Goal: Information Seeking & Learning: Compare options

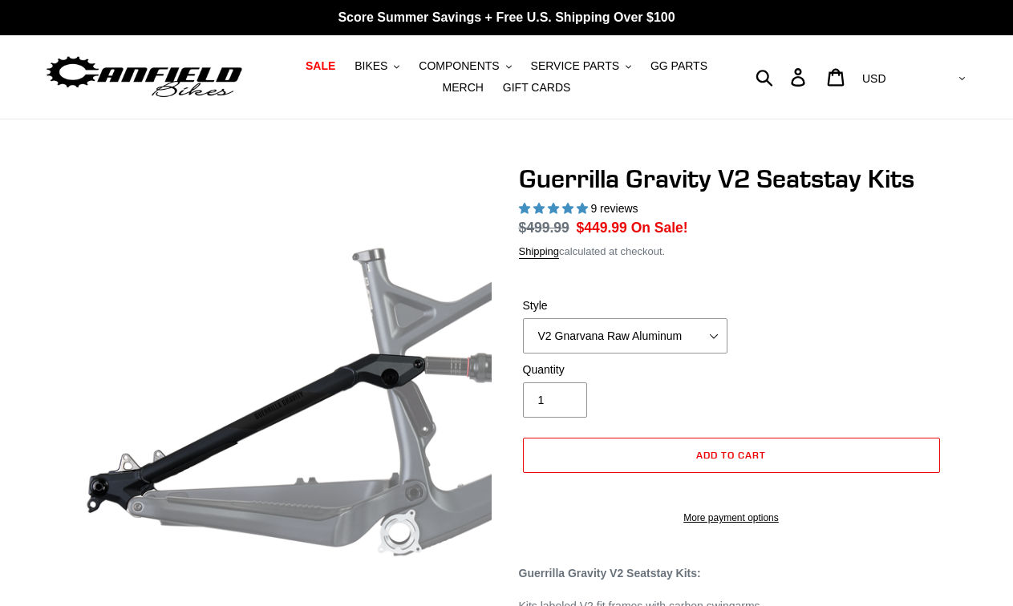
select select "highest-rating"
click at [561, 326] on select "V2 Gnarvana Raw Aluminum" at bounding box center [625, 335] width 205 height 35
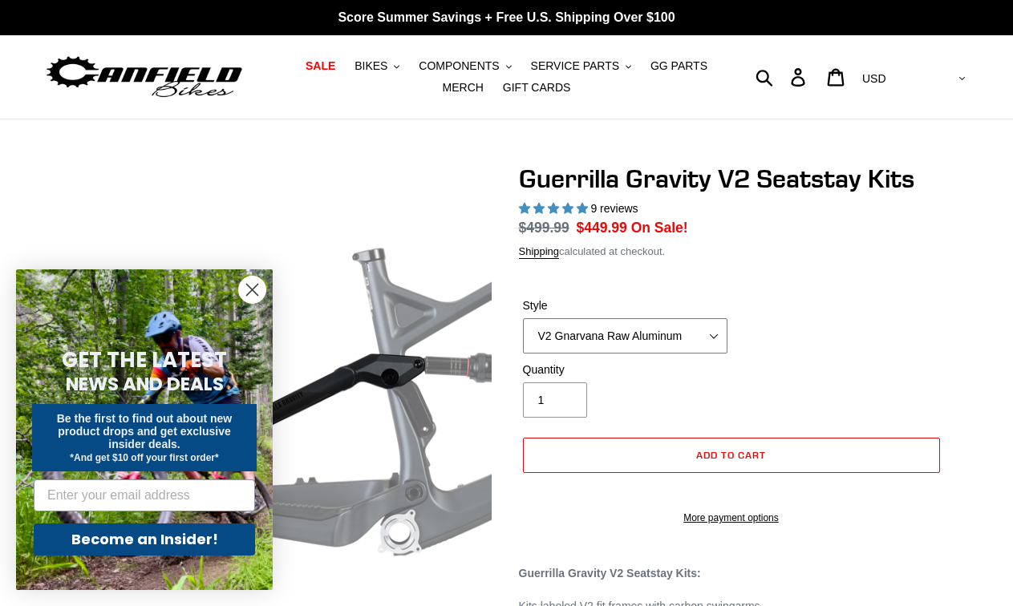
click at [523, 318] on select "V2 Gnarvana Raw Aluminum" at bounding box center [625, 335] width 205 height 35
click at [688, 326] on select "V2 Gnarvana Raw Aluminum" at bounding box center [625, 335] width 205 height 35
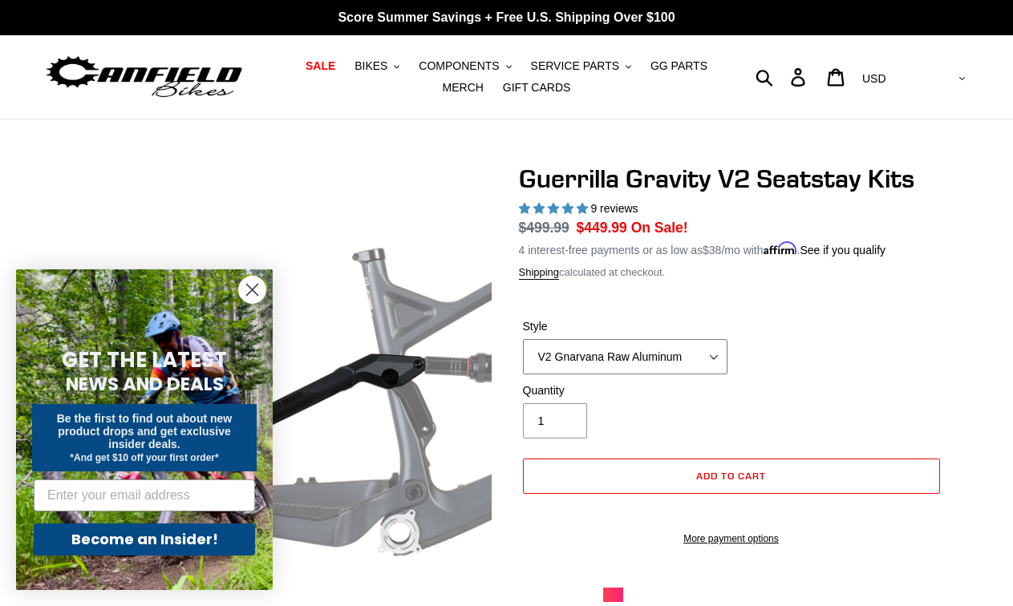
click at [712, 353] on select "V2 Gnarvana Raw Aluminum" at bounding box center [625, 356] width 205 height 35
click at [523, 339] on select "V2 Gnarvana Raw Aluminum" at bounding box center [625, 356] width 205 height 35
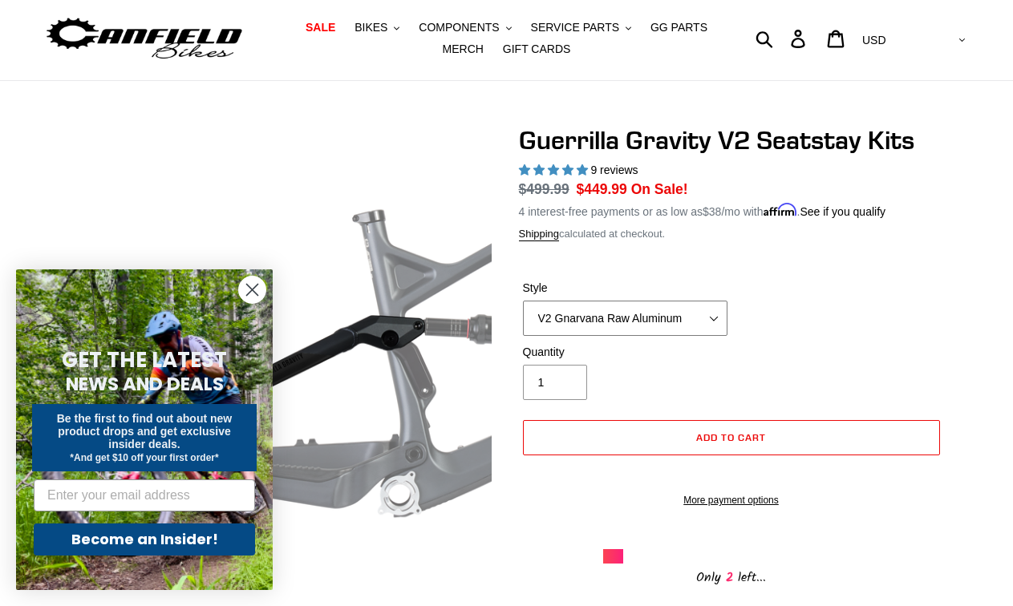
scroll to position [46, 0]
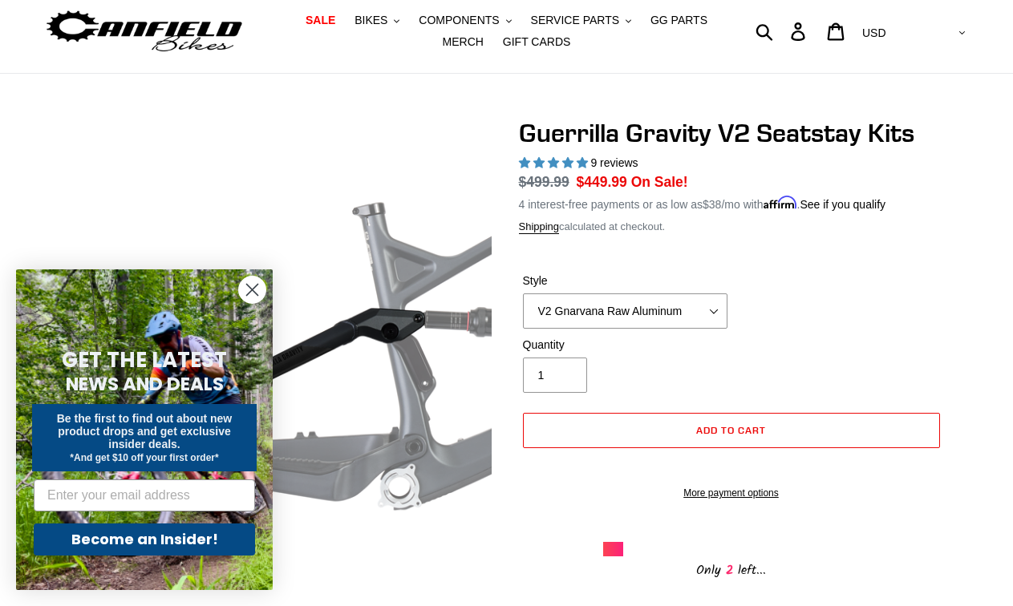
click at [257, 290] on circle "Close dialog" at bounding box center [252, 290] width 26 height 26
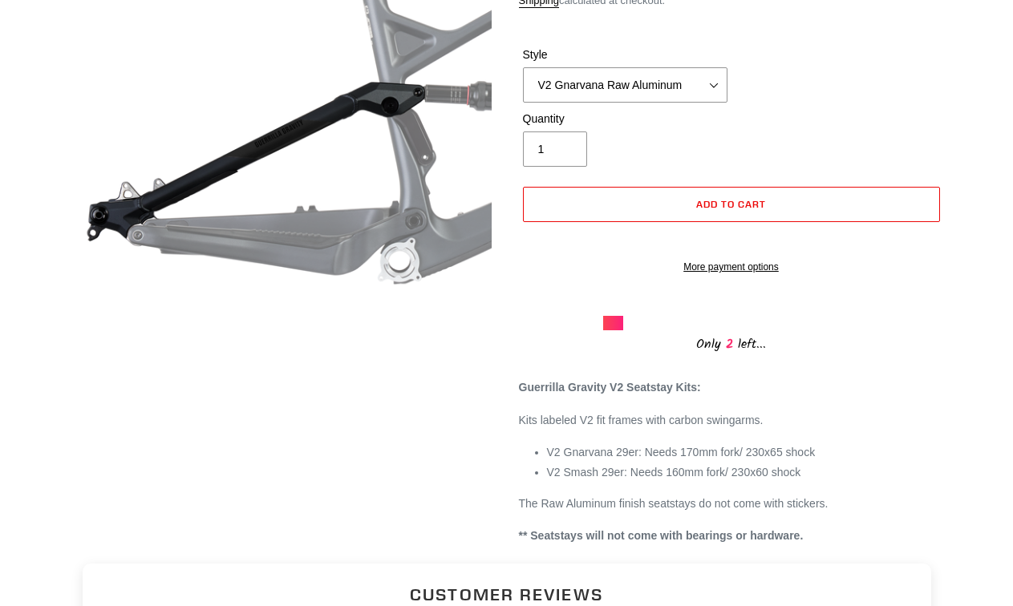
scroll to position [265, 0]
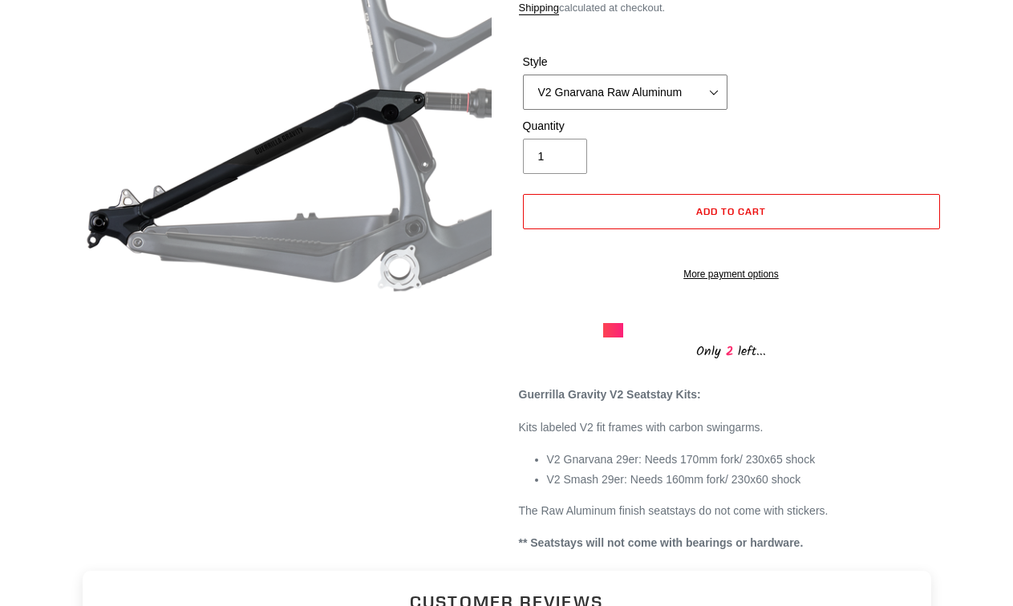
click at [682, 98] on select "V2 Gnarvana Raw Aluminum" at bounding box center [625, 92] width 205 height 35
click at [523, 75] on select "V2 Gnarvana Raw Aluminum" at bounding box center [625, 92] width 205 height 35
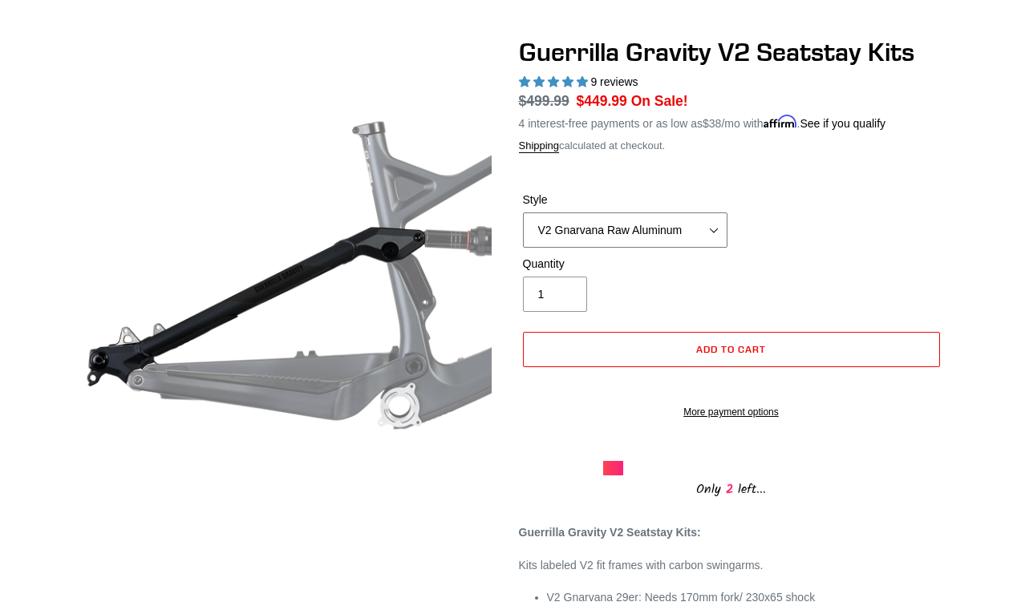
scroll to position [124, 0]
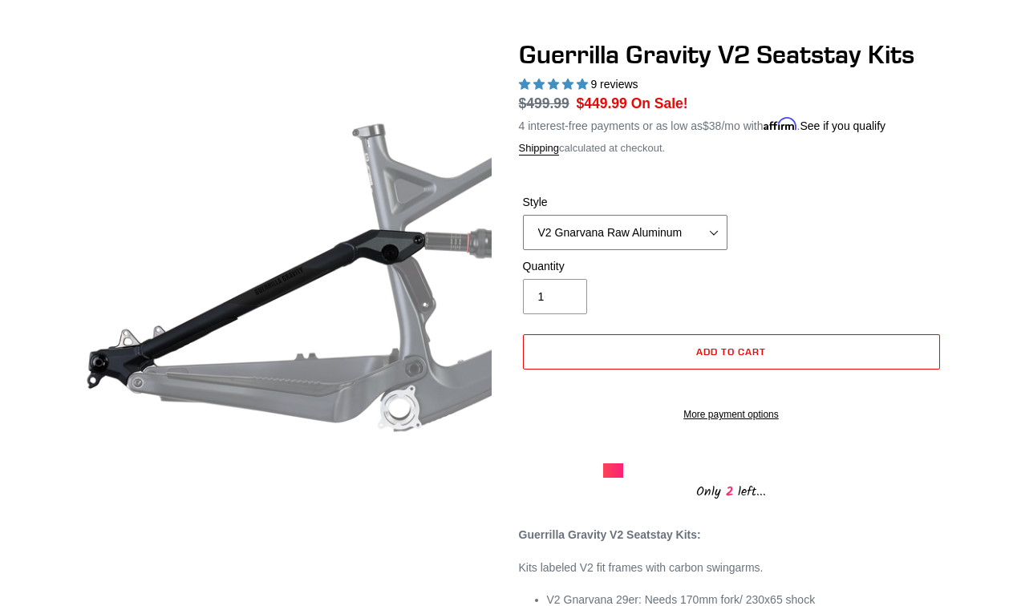
click at [615, 222] on select "V2 Gnarvana Raw Aluminum" at bounding box center [625, 232] width 205 height 35
click at [523, 215] on select "V2 Gnarvana Raw Aluminum" at bounding box center [625, 232] width 205 height 35
click at [836, 253] on div "Style V2 Gnarvana Raw Aluminum" at bounding box center [731, 226] width 425 height 64
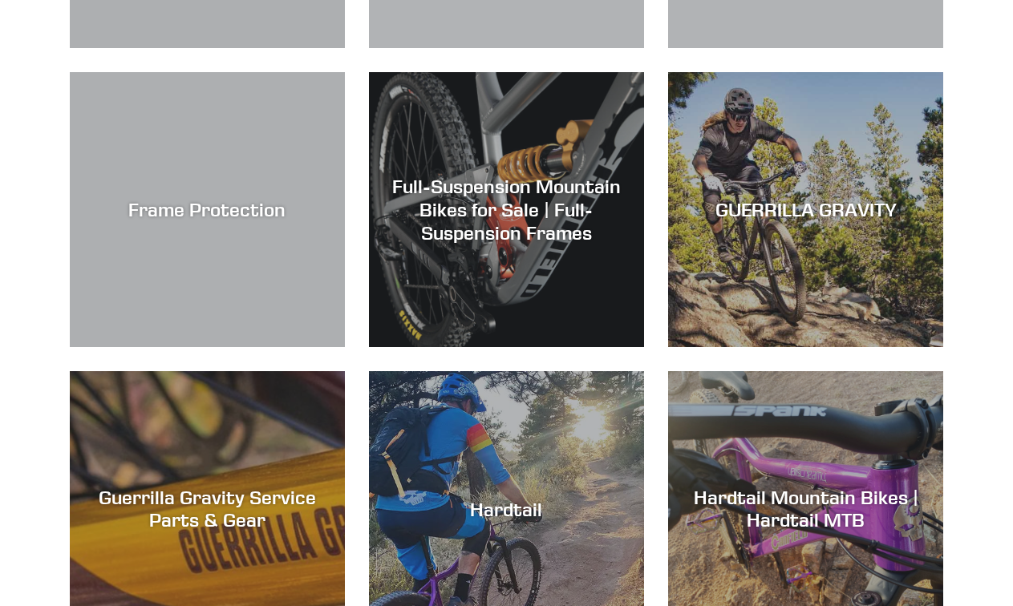
scroll to position [3163, 0]
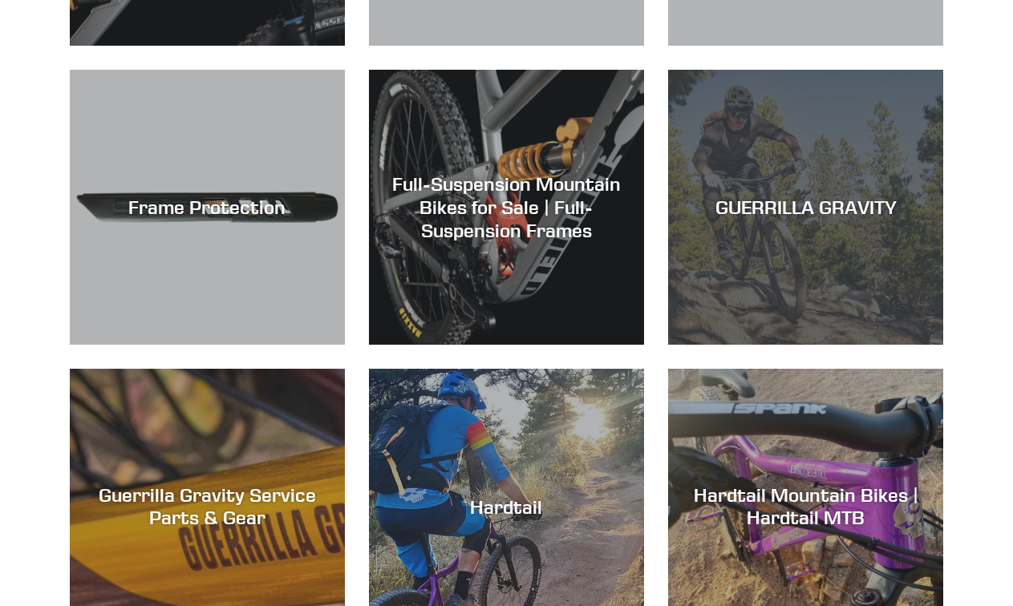
click at [712, 345] on div "GUERRILLA GRAVITY" at bounding box center [805, 345] width 275 height 0
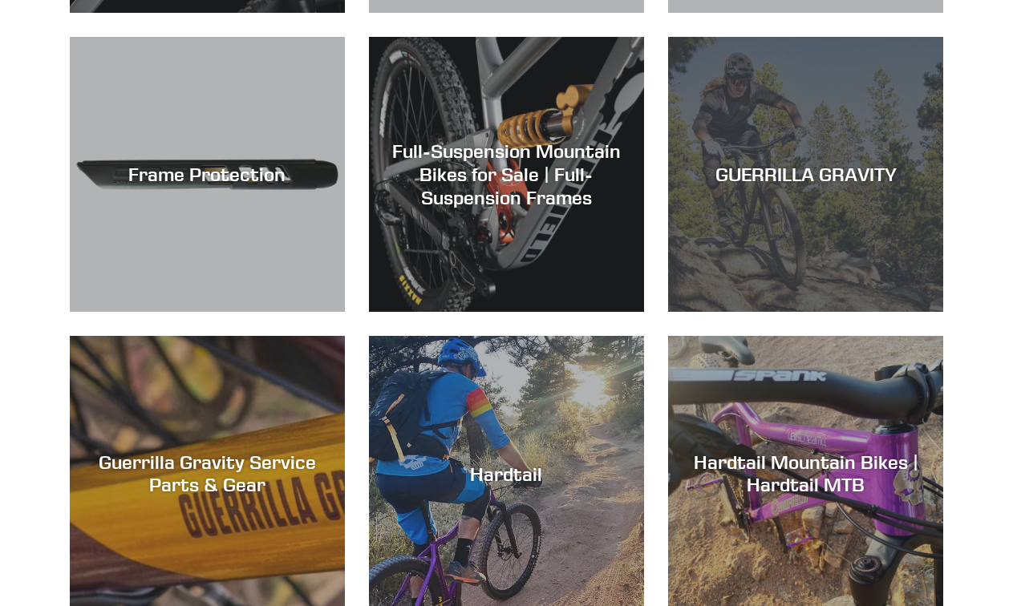
scroll to position [3228, 0]
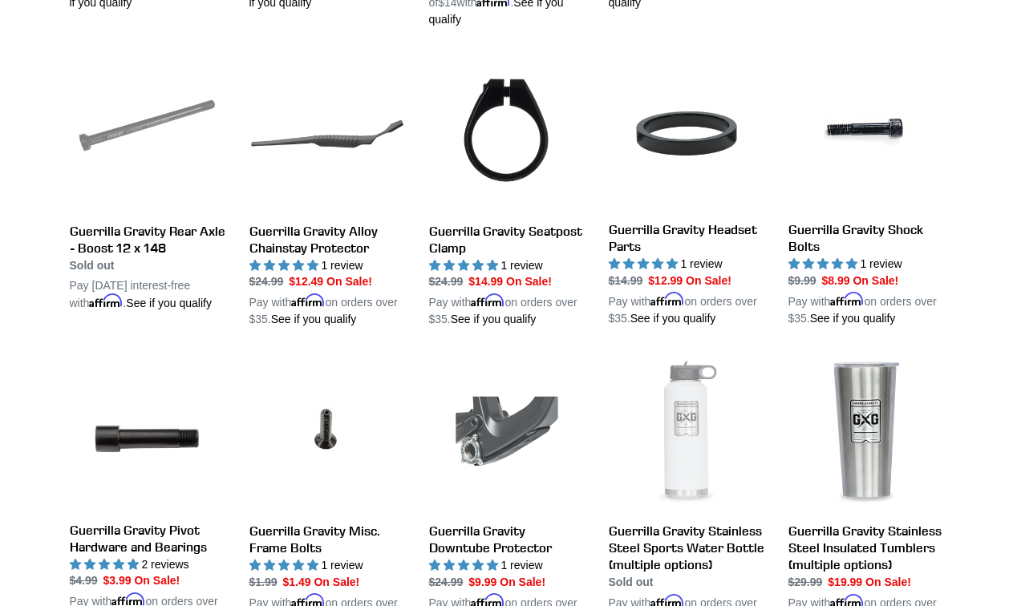
scroll to position [1314, 0]
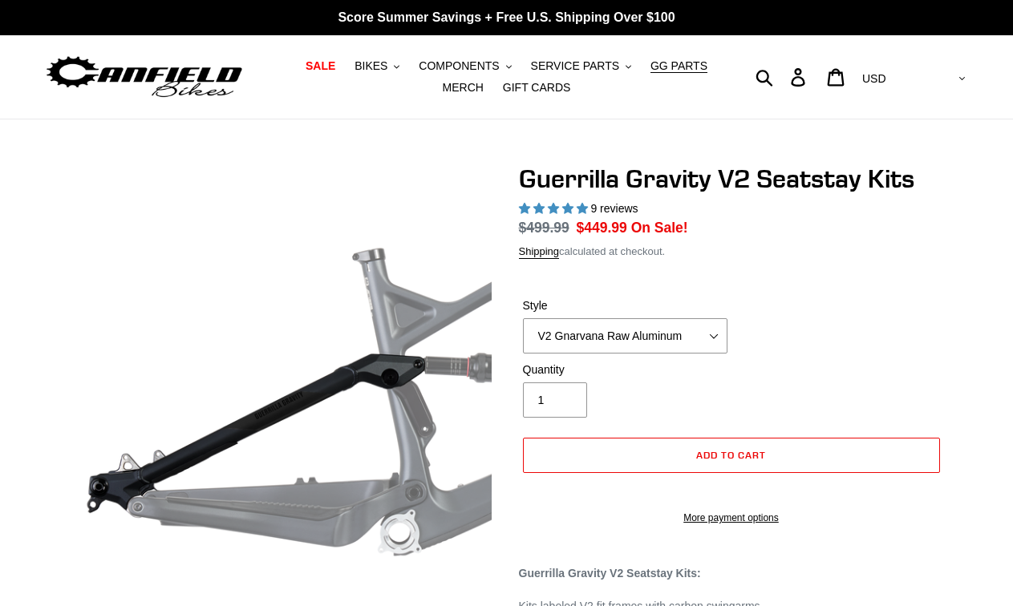
select select "highest-rating"
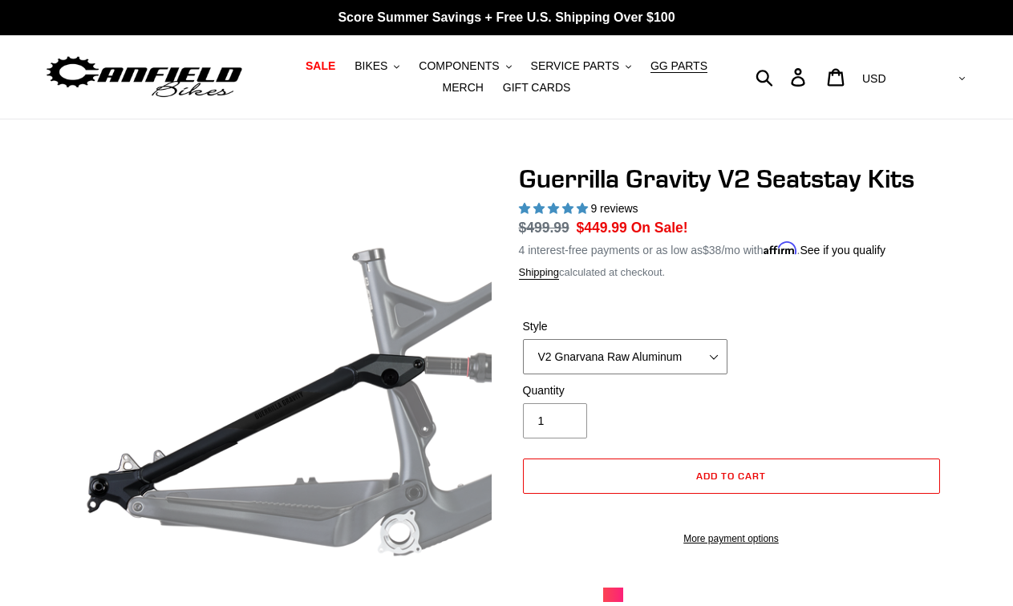
click at [686, 360] on select "V2 Gnarvana Raw Aluminum" at bounding box center [625, 356] width 205 height 35
click at [523, 339] on select "V2 Gnarvana Raw Aluminum" at bounding box center [625, 356] width 205 height 35
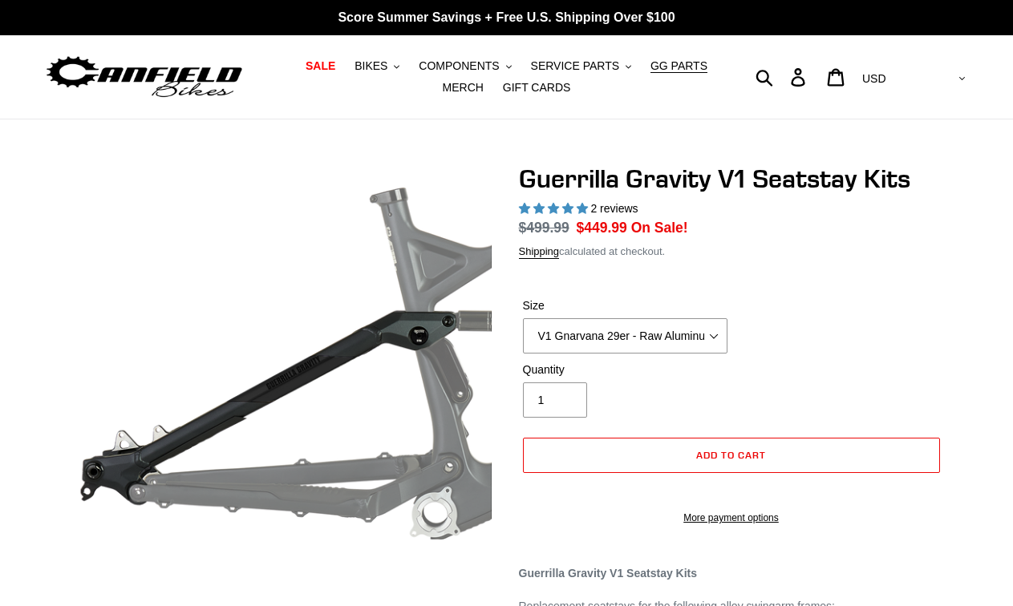
select select "highest-rating"
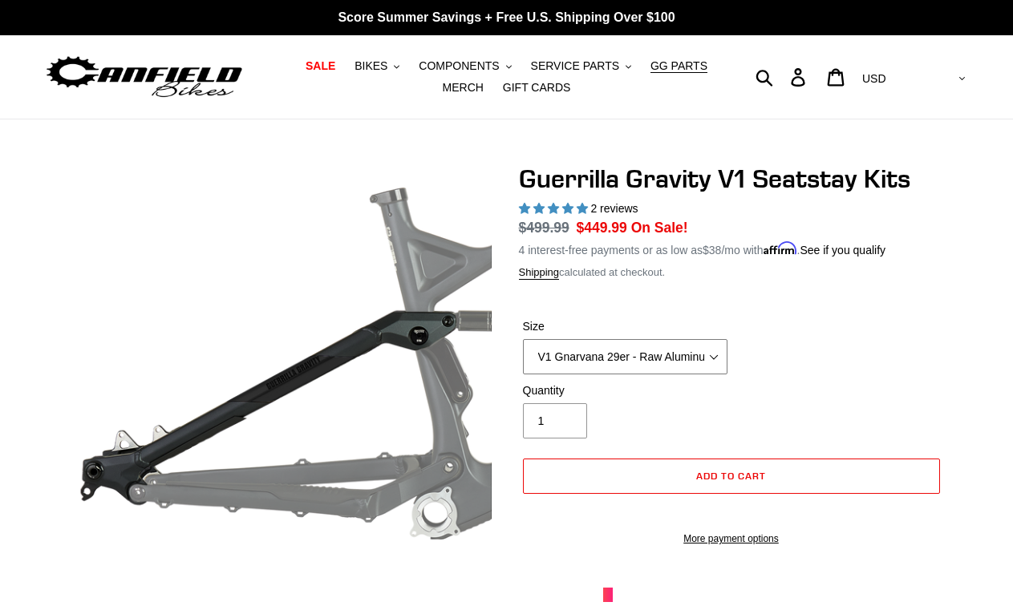
click at [699, 347] on select "V1 Gnarvana 29er - Raw Aluminum" at bounding box center [625, 356] width 205 height 35
click at [523, 339] on select "V1 Gnarvana 29er - Raw Aluminum" at bounding box center [625, 356] width 205 height 35
click at [715, 347] on select "V1 Gnarvana 29er - Raw Aluminum" at bounding box center [625, 356] width 205 height 35
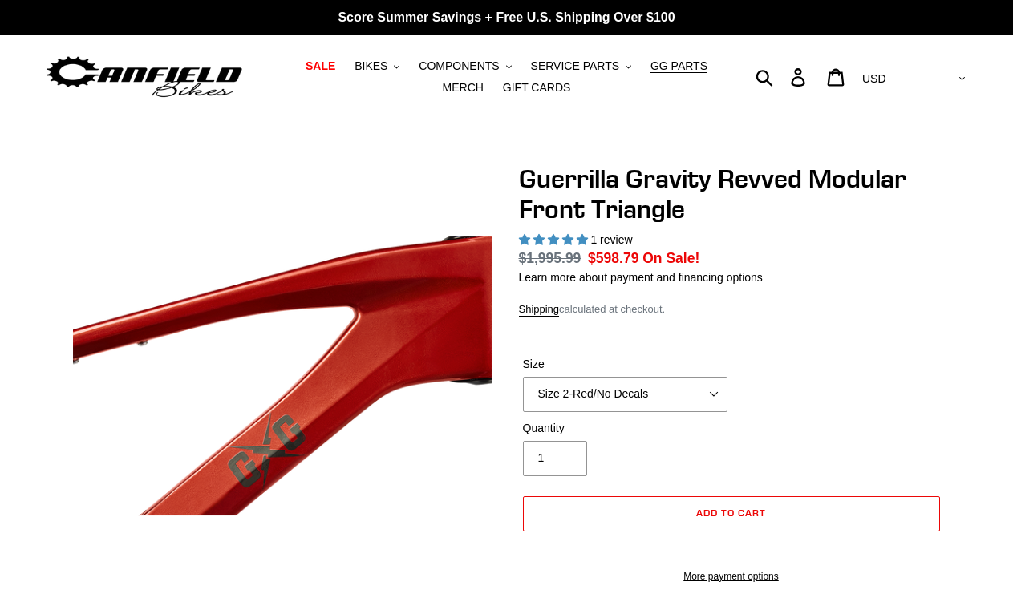
select select "highest-rating"
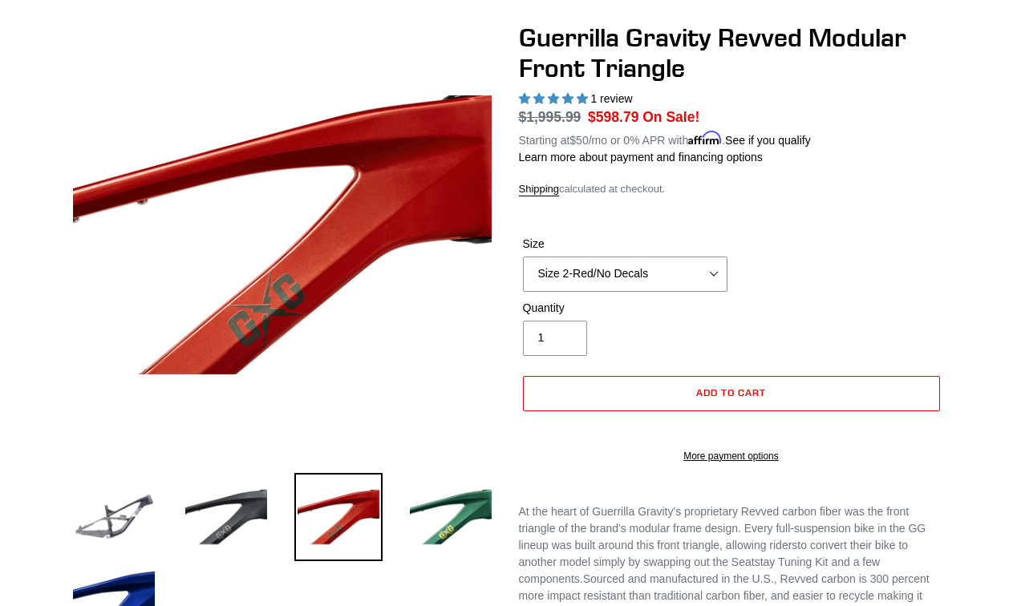
scroll to position [158, 0]
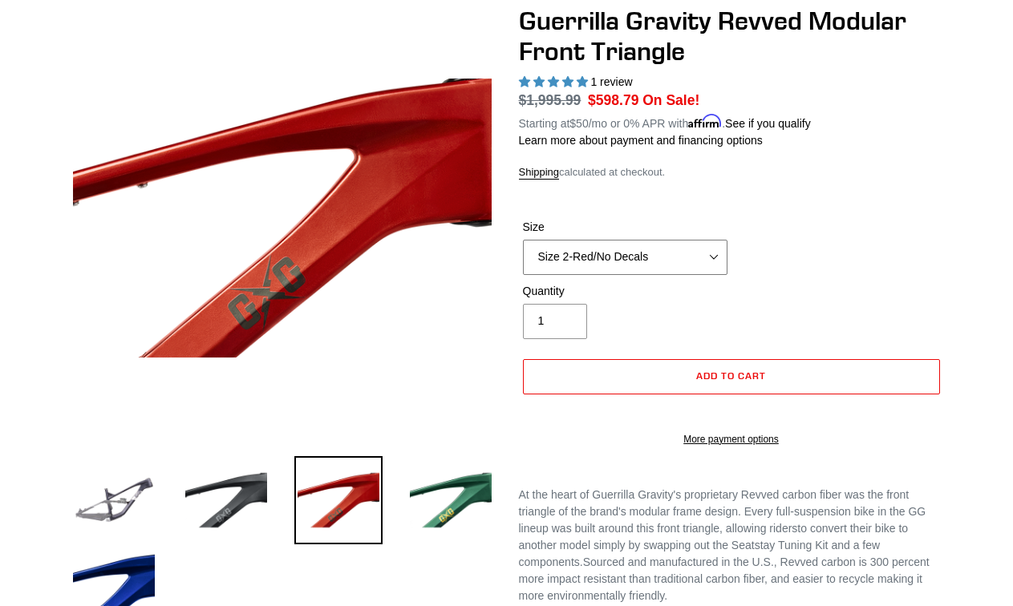
click at [660, 260] on select "Size 2-Gloss Black/No Decals Size 2-Black/Red Decals Size 2-Black/Silver Decals…" at bounding box center [625, 257] width 205 height 35
click at [523, 240] on select "Size 2-Gloss Black/No Decals Size 2-Black/Red Decals Size 2-Black/Silver Decals…" at bounding box center [625, 257] width 205 height 35
click at [659, 265] on select "Size 2-Gloss Black/No Decals Size 2-Black/Red Decals Size 2-Black/Silver Decals…" at bounding box center [625, 257] width 205 height 35
select select "Size 3-Green/No Decals"
click at [523, 240] on select "Size 2-Gloss Black/No Decals Size 2-Black/Red Decals Size 2-Black/Silver Decals…" at bounding box center [625, 257] width 205 height 35
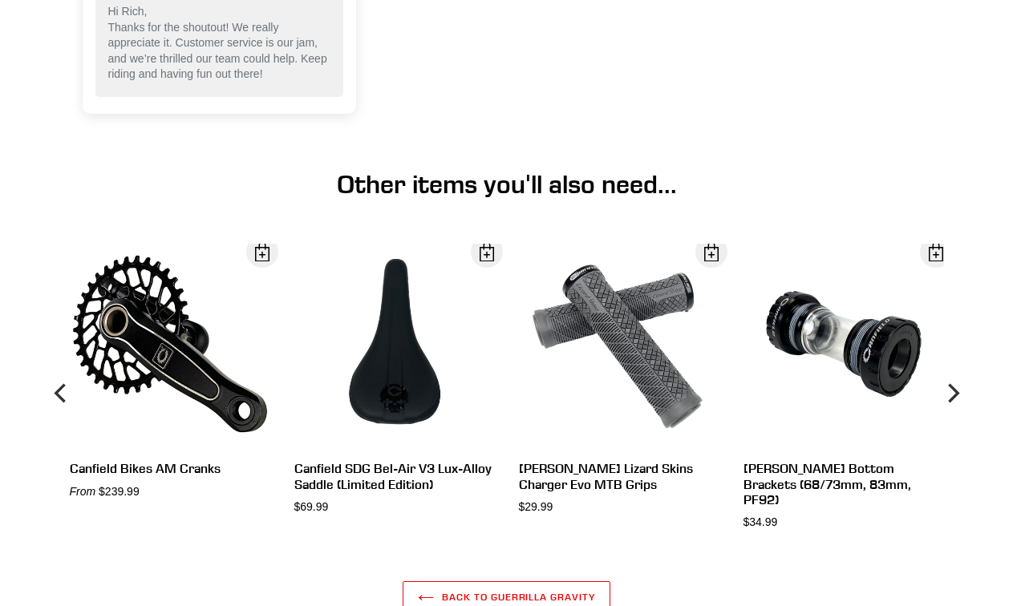
scroll to position [1574, 0]
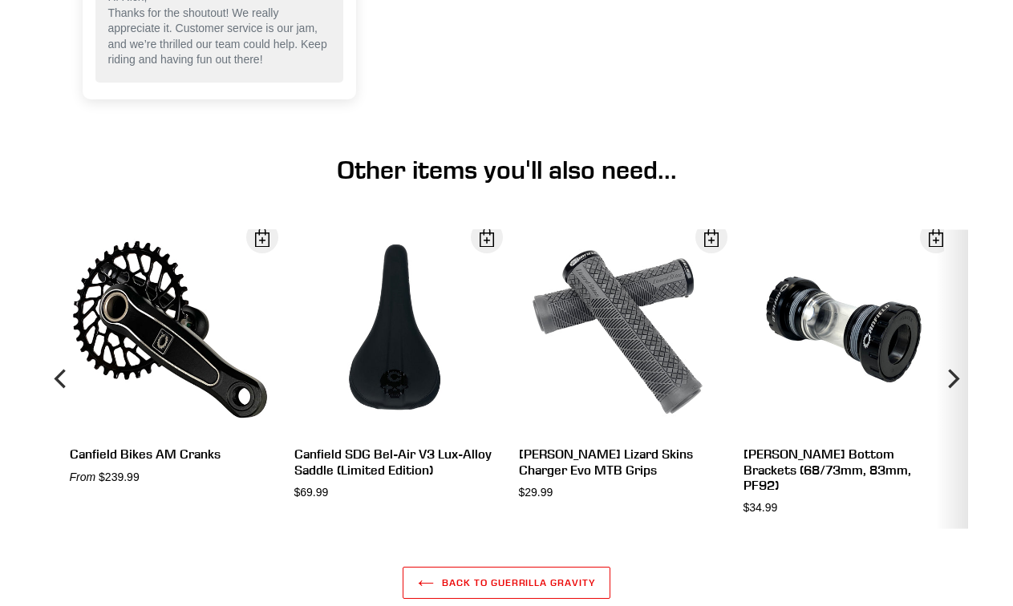
click at [950, 375] on icon "Next" at bounding box center [951, 380] width 19 height 180
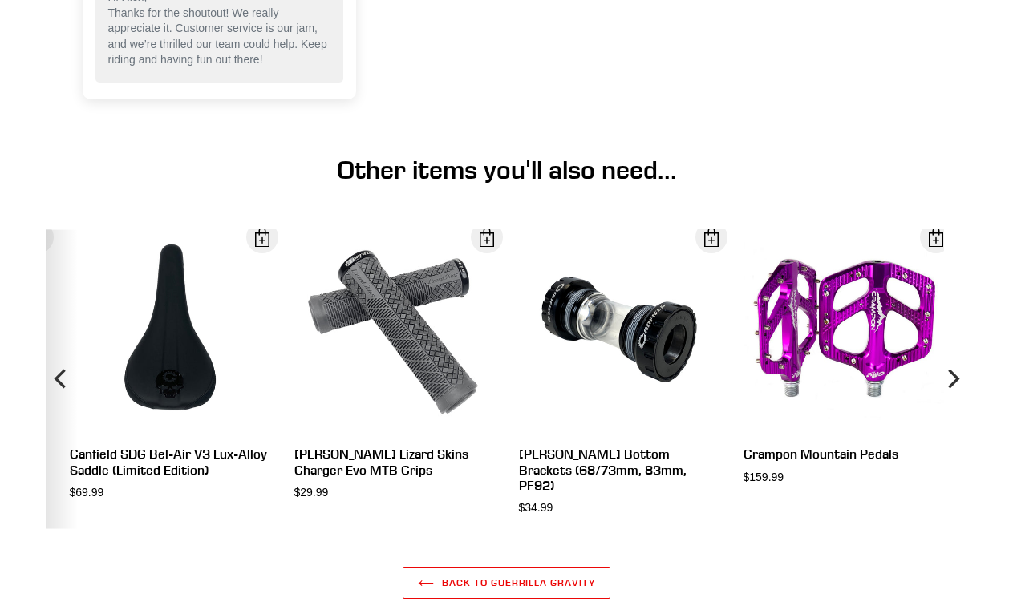
click at [60, 367] on icon "Previous" at bounding box center [61, 380] width 19 height 180
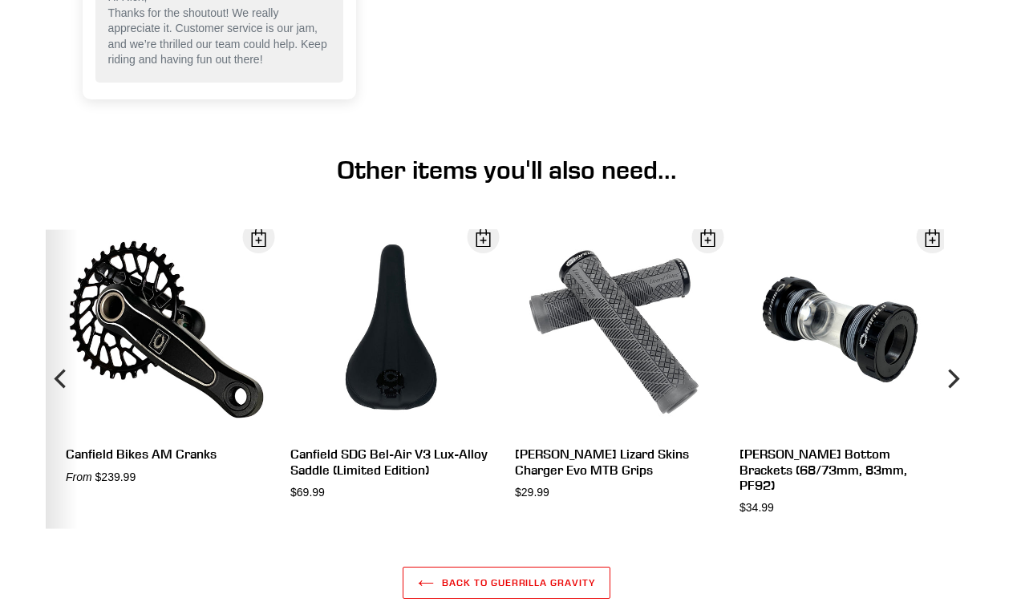
click at [60, 367] on icon "Previous" at bounding box center [61, 380] width 19 height 180
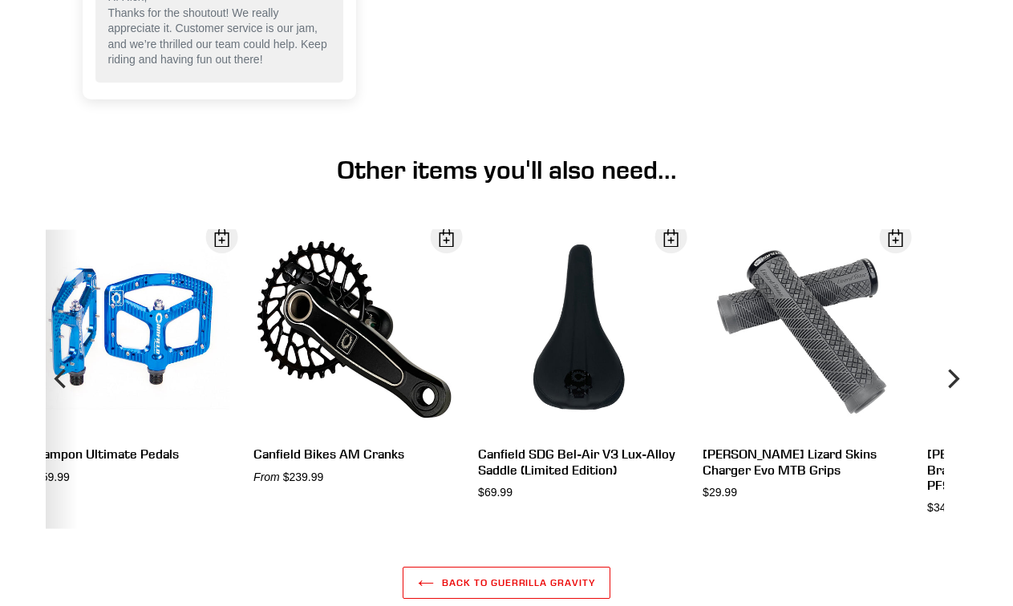
click at [60, 367] on icon "Previous" at bounding box center [61, 380] width 19 height 180
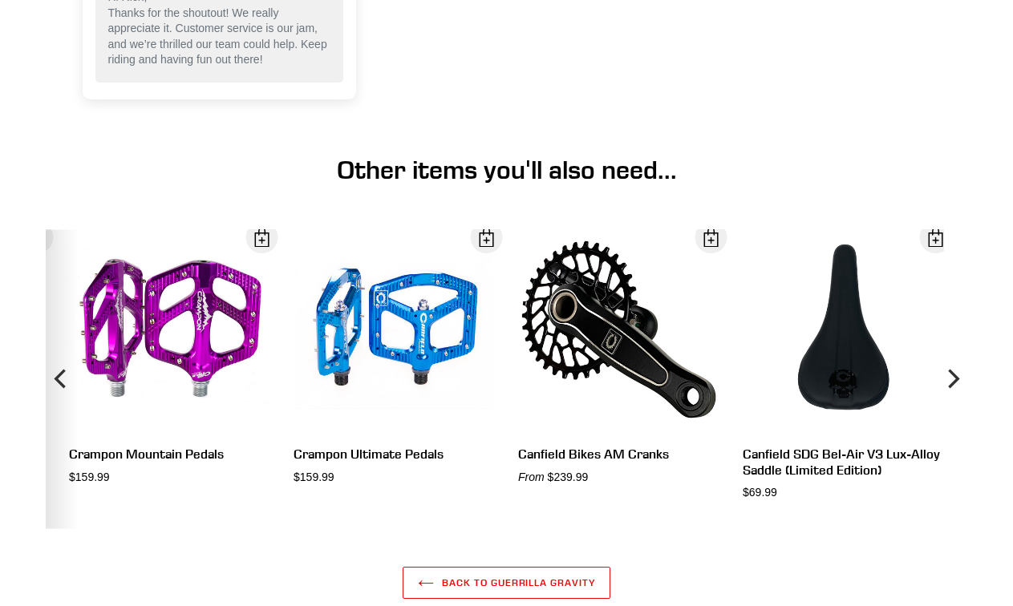
click at [60, 367] on icon "Previous" at bounding box center [61, 380] width 19 height 180
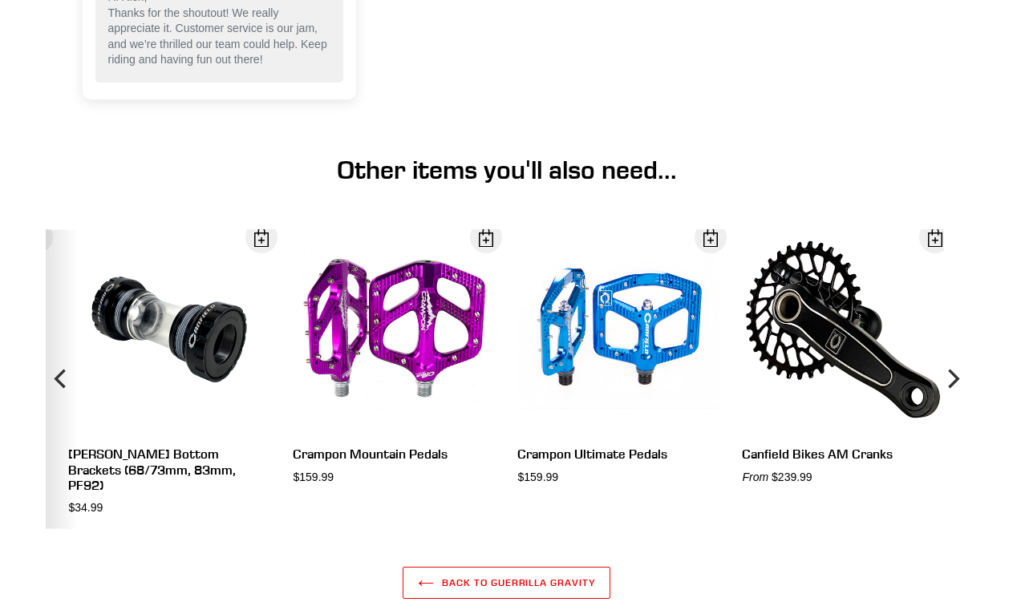
click at [60, 367] on icon "Previous" at bounding box center [61, 380] width 19 height 180
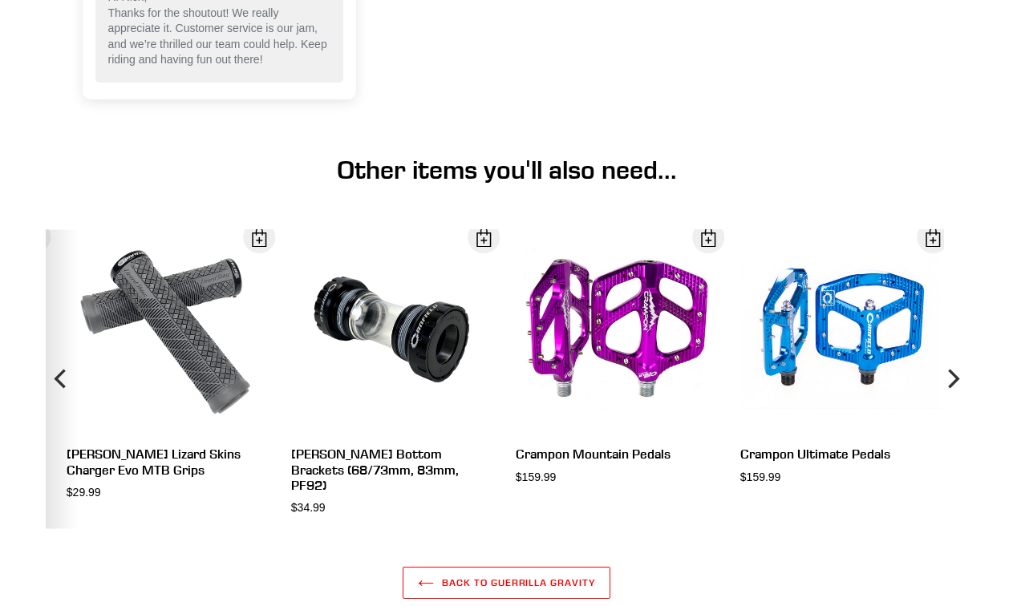
click at [60, 367] on icon "Previous" at bounding box center [61, 380] width 19 height 180
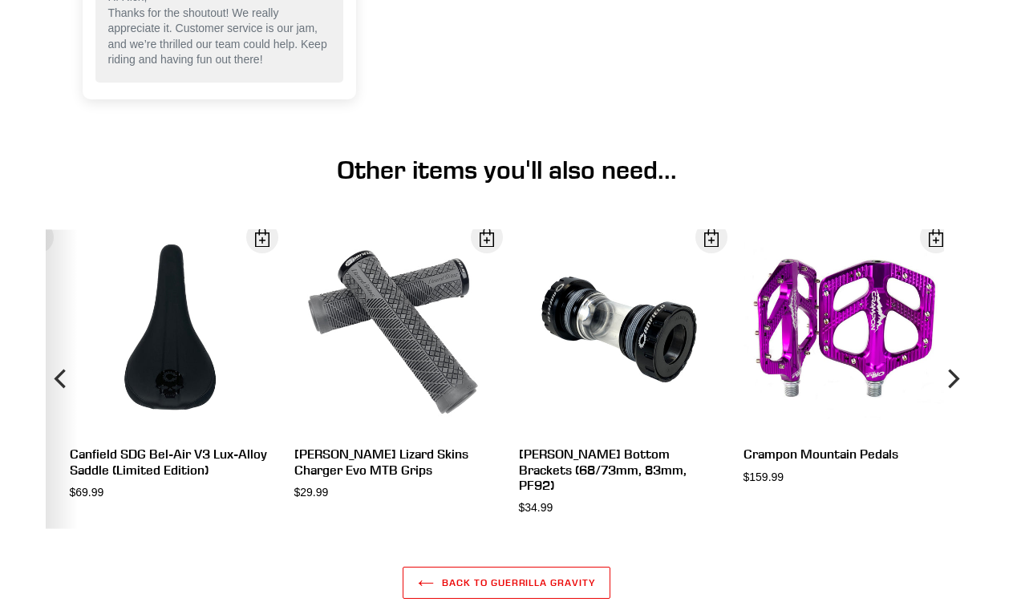
click at [60, 367] on icon "Previous" at bounding box center [61, 380] width 19 height 180
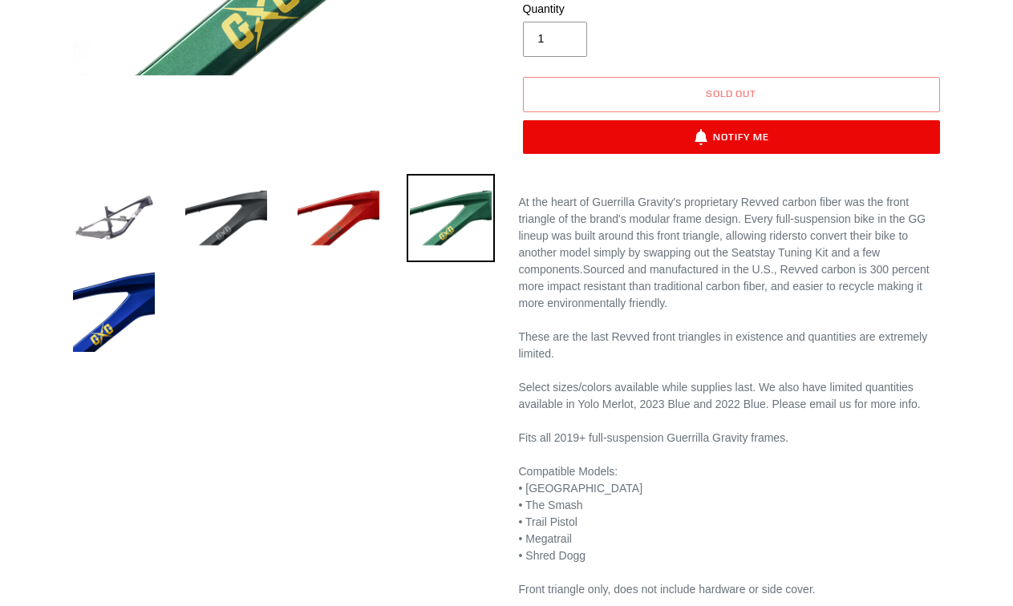
scroll to position [255, 0]
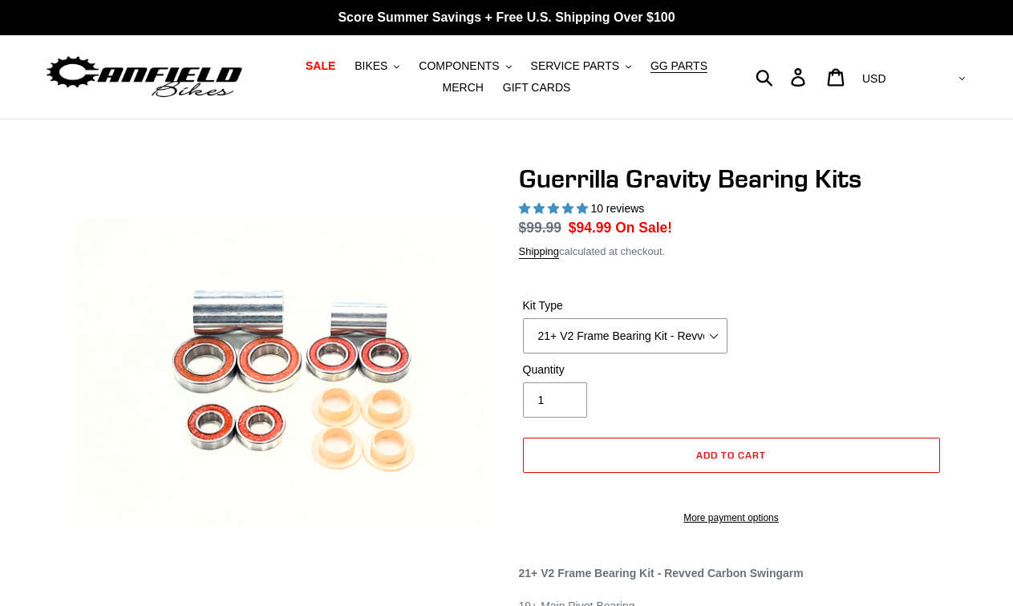
select select "highest-rating"
